Goal: Find specific page/section: Find specific page/section

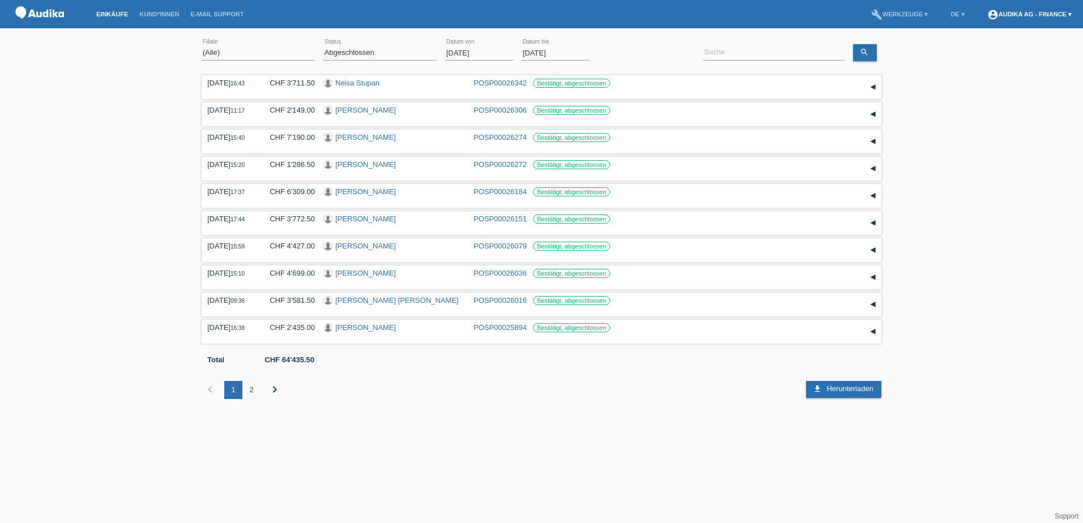
click at [1020, 13] on link "account_circle Audika AG - Finance ▾" at bounding box center [1030, 14] width 96 height 7
click at [1020, 151] on div "(Alle) Allschwil Altdorf Appenzell [GEOGRAPHIC_DATA] [GEOGRAPHIC_DATA] [GEOGRAP…" at bounding box center [541, 225] width 1083 height 382
click at [48, 14] on img at bounding box center [39, 14] width 57 height 29
click at [907, 12] on link "build Werkzeuge ▾" at bounding box center [900, 14] width 69 height 7
click at [960, 53] on div "(Alle) Allschwil Altdorf Appenzell [GEOGRAPHIC_DATA] [GEOGRAPHIC_DATA] [GEOGRAP…" at bounding box center [541, 225] width 1083 height 382
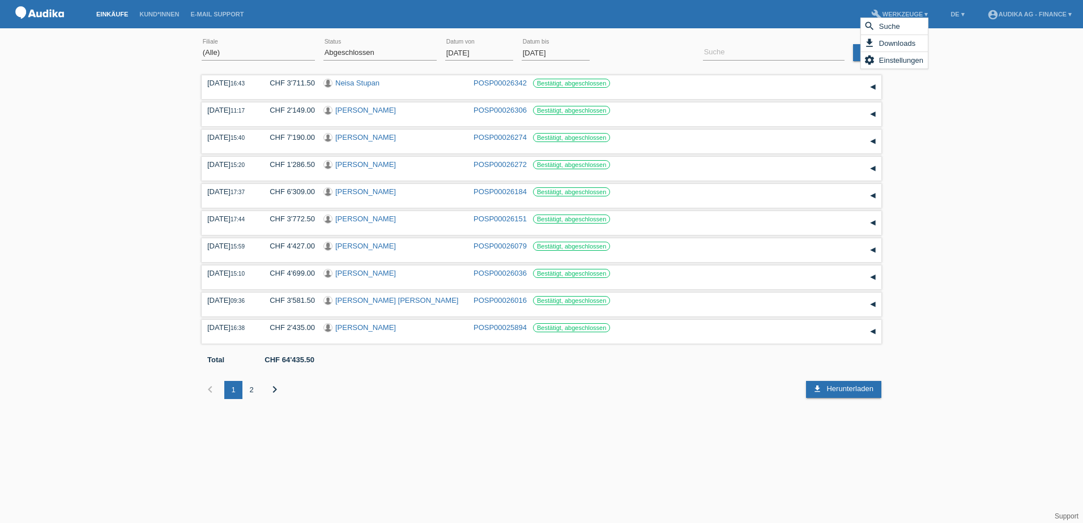
click at [313, 416] on html "Einkäufe Kund*innen E-Mail Support menu account_circle Audika AG - Finance ▾" at bounding box center [541, 208] width 1083 height 416
click at [487, 395] on div "chevron_left 1 2 chevron_right" at bounding box center [485, 390] width 567 height 18
click at [483, 393] on div "chevron_left 1 2 chevron_right" at bounding box center [485, 390] width 567 height 18
click at [456, 390] on div "chevron_left 1 2 chevron_right" at bounding box center [485, 390] width 567 height 18
click at [418, 416] on html "Einkäufe Kund*innen E-Mail Support menu account_circle Audika AG - Finance ▾" at bounding box center [541, 208] width 1083 height 416
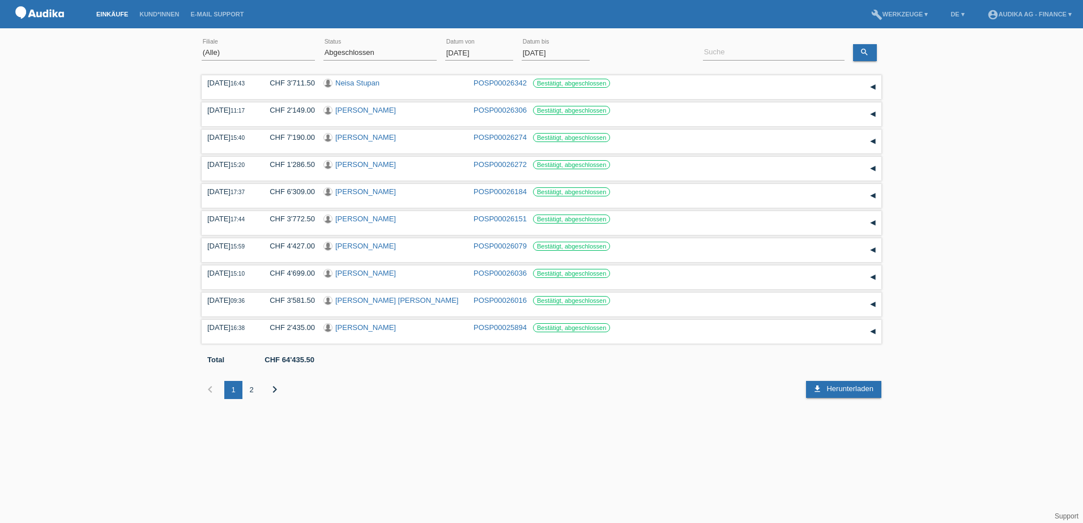
click at [595, 407] on div "chevron_left 1 2 chevron_right" at bounding box center [485, 390] width 567 height 52
click at [997, 14] on link "account_circle Audika AG - Finance ▾" at bounding box center [1030, 14] width 96 height 7
click at [985, 76] on link "Logout" at bounding box center [983, 80] width 23 height 8
